Goal: Find specific page/section: Find specific page/section

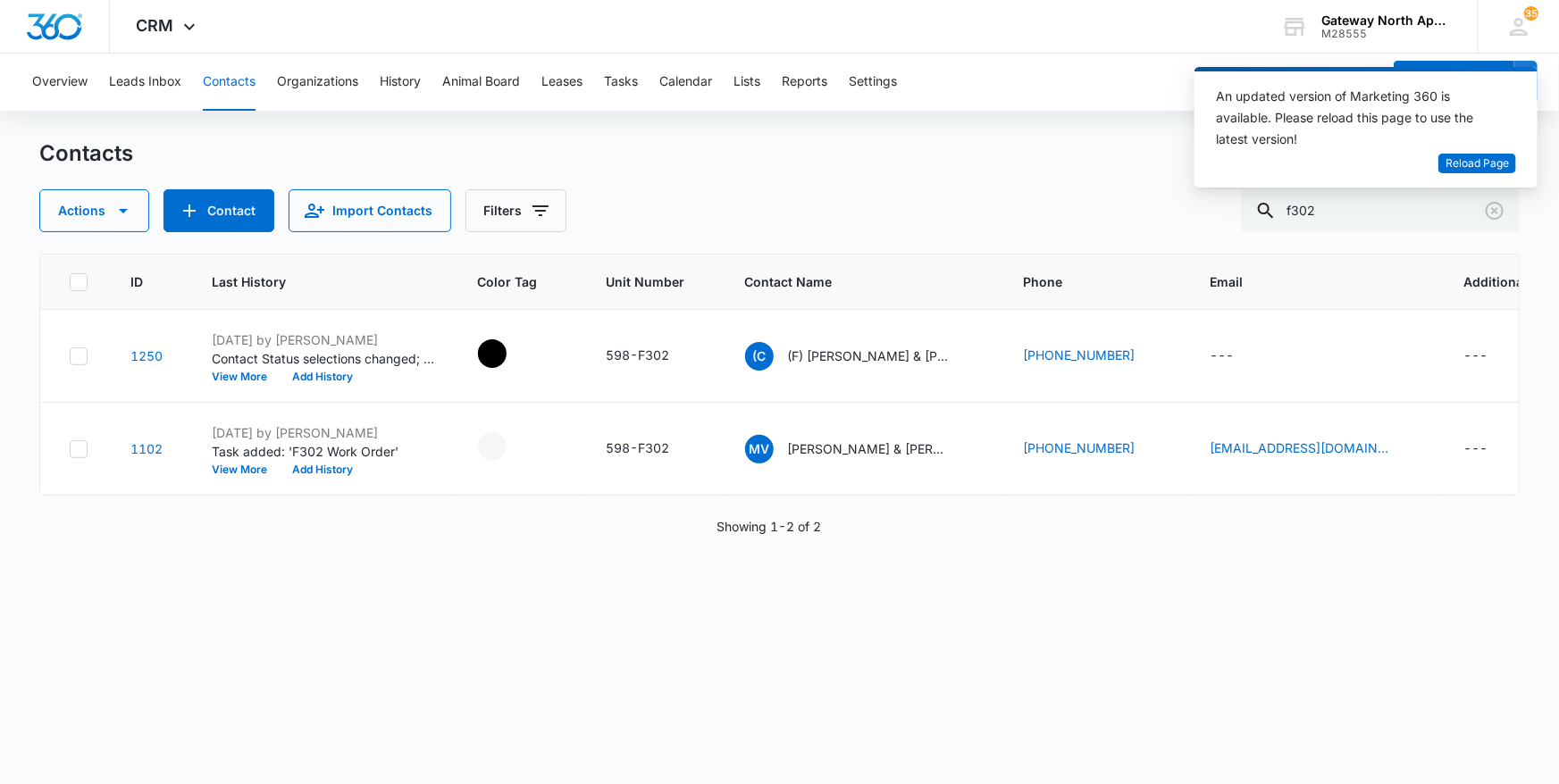
drag, startPoint x: 1430, startPoint y: 219, endPoint x: 1166, endPoint y: 221, distance: 264.0
click at [1166, 222] on div "Actions Contact Import Contacts Filters f302" at bounding box center [780, 211] width 1481 height 43
type input "n302"
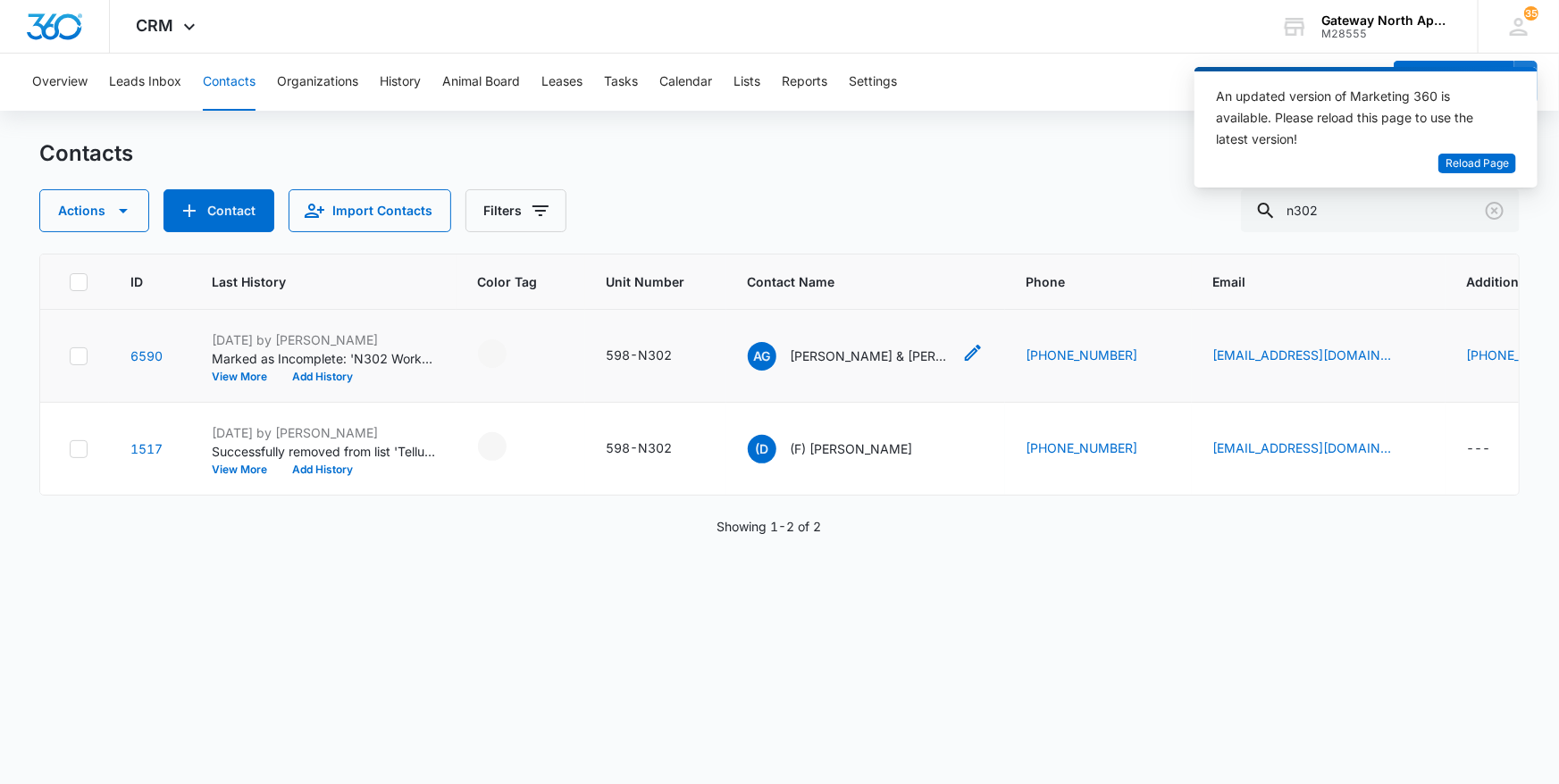
click at [864, 364] on div "AG [PERSON_NAME] & [PERSON_NAME]" at bounding box center [849, 356] width 204 height 29
